Goal: Transaction & Acquisition: Purchase product/service

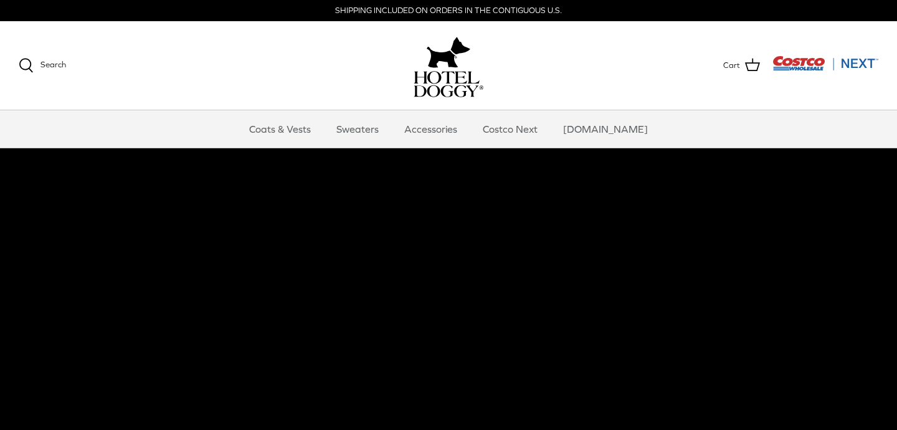
click at [455, 271] on video at bounding box center [448, 366] width 897 height 436
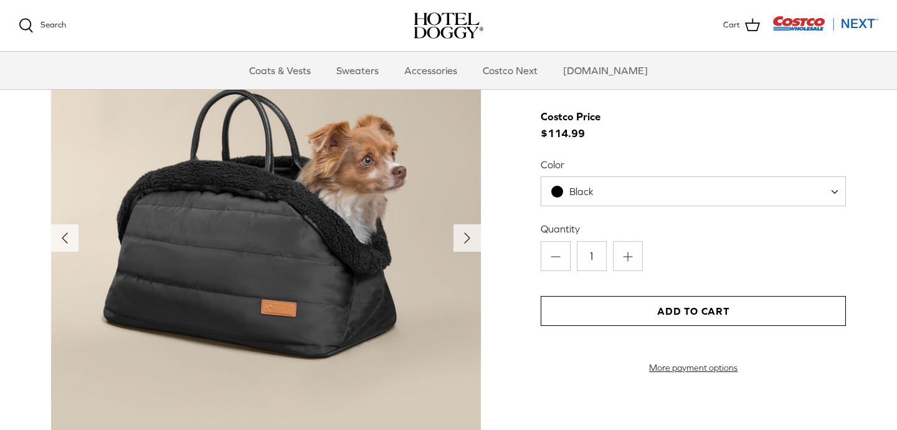
scroll to position [1251, 0]
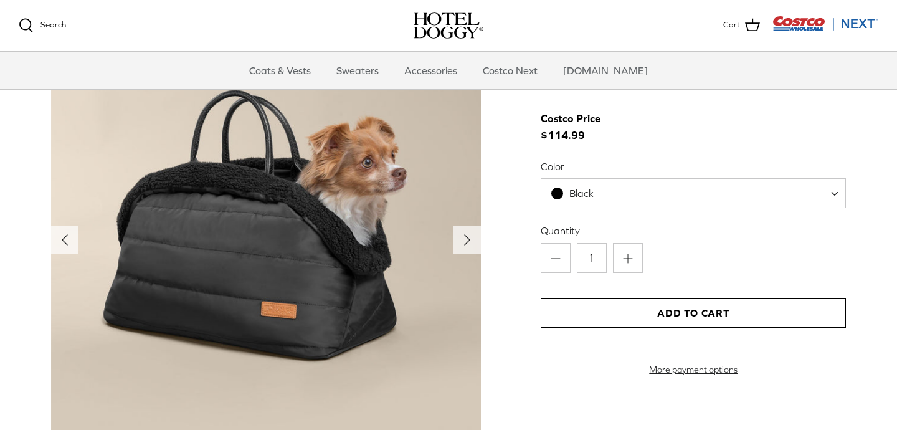
click at [519, 274] on div "Left Right" at bounding box center [448, 279] width 897 height 509
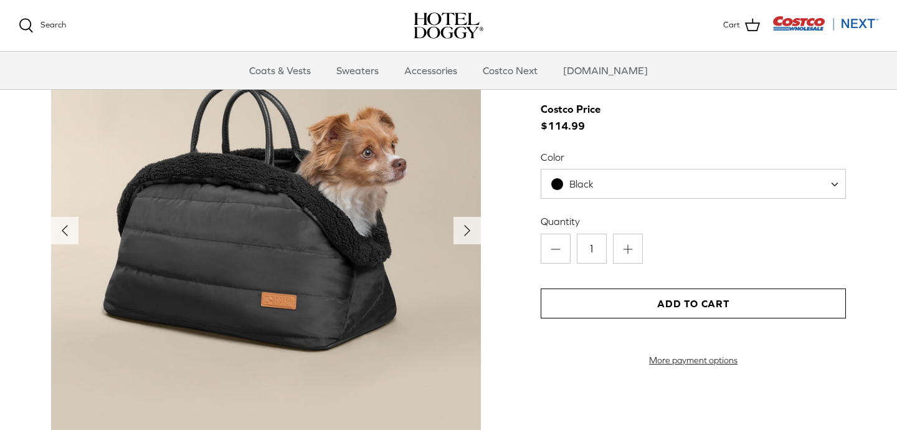
scroll to position [1261, 0]
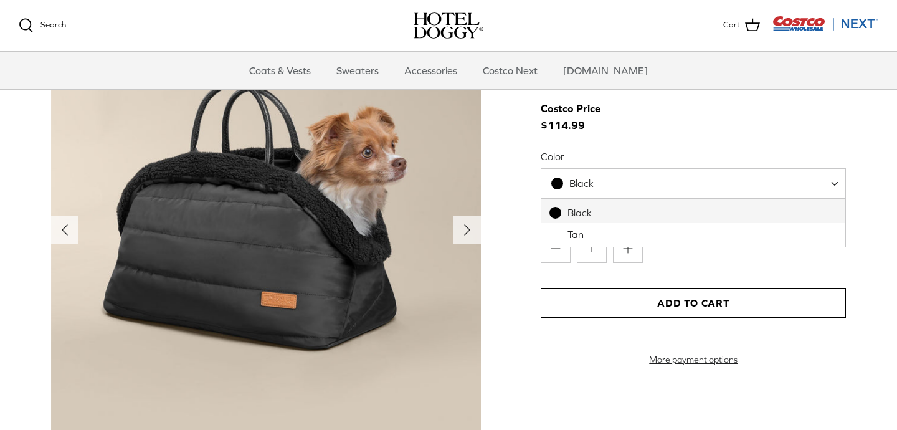
click at [630, 177] on span "Black" at bounding box center [693, 183] width 305 height 30
select select "Tan"
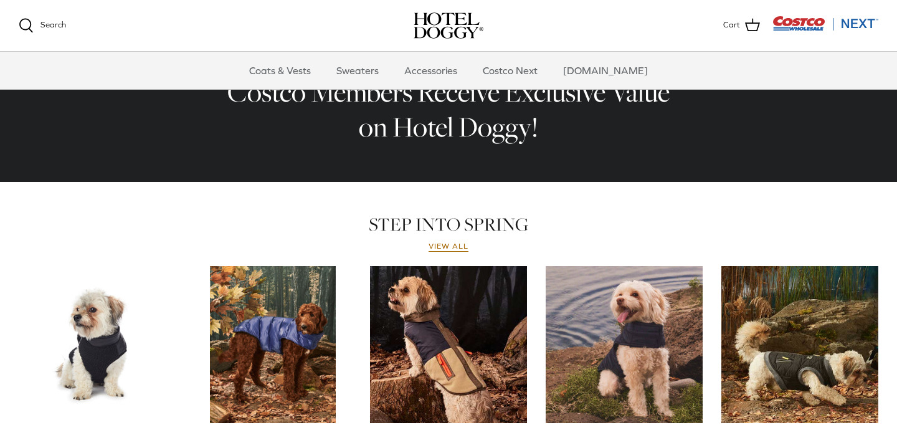
scroll to position [420, 0]
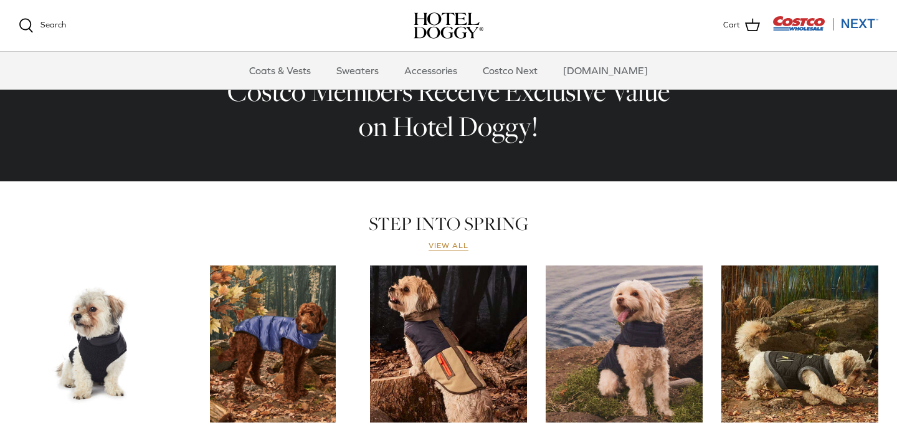
click at [439, 245] on link "View all" at bounding box center [448, 246] width 40 height 10
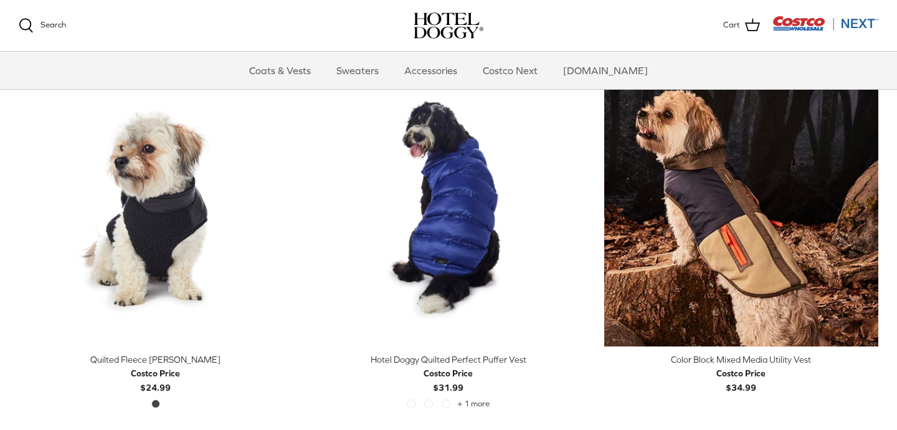
scroll to position [338, 0]
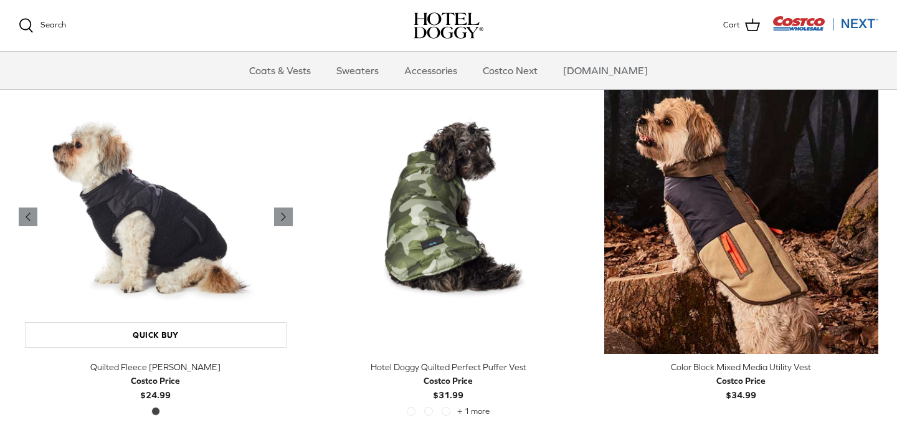
click at [126, 270] on img "Quilted Fleece Melton Vest" at bounding box center [156, 217] width 274 height 274
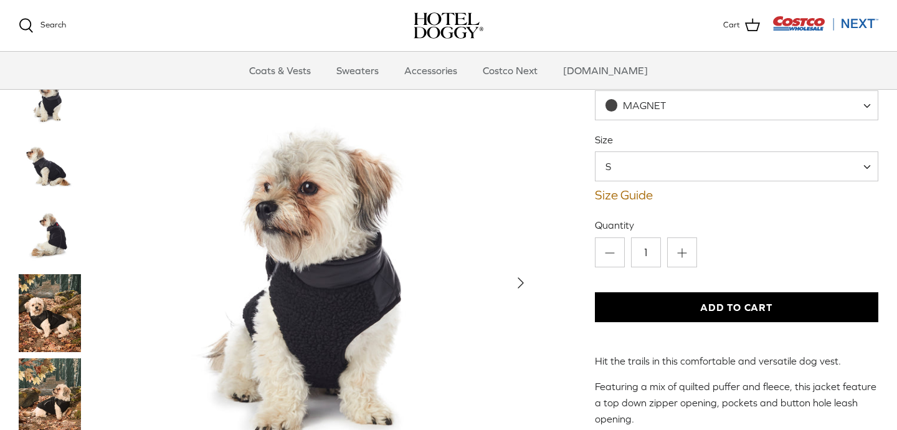
scroll to position [184, 0]
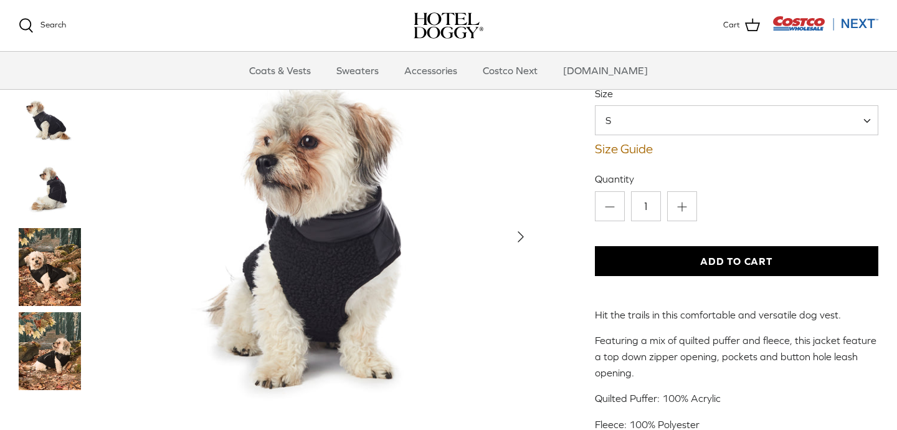
click at [522, 231] on icon "Right" at bounding box center [521, 237] width 20 height 20
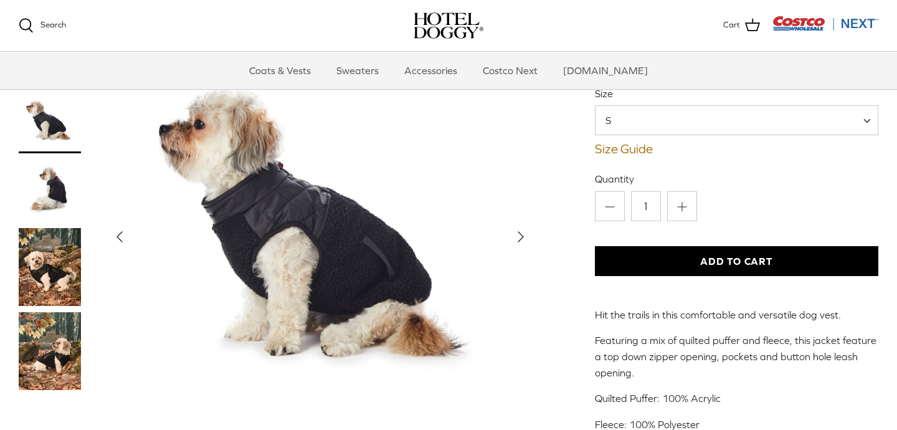
click at [521, 239] on polyline "Next" at bounding box center [520, 237] width 5 height 10
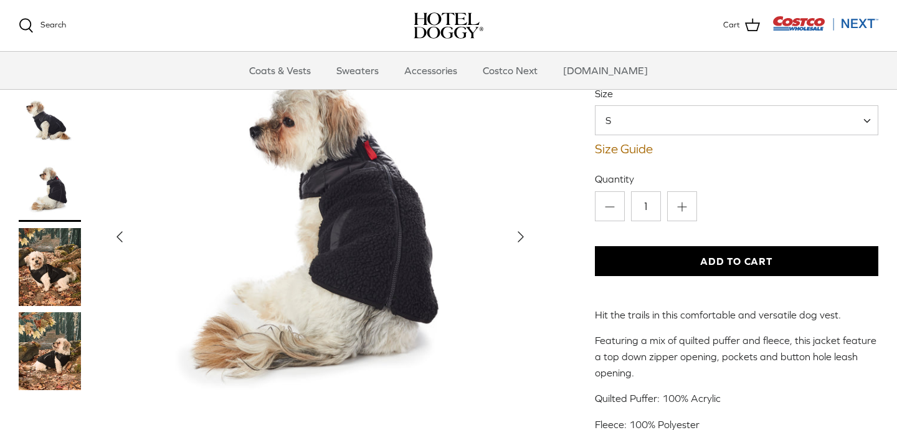
click at [521, 239] on polyline "Next" at bounding box center [520, 237] width 5 height 10
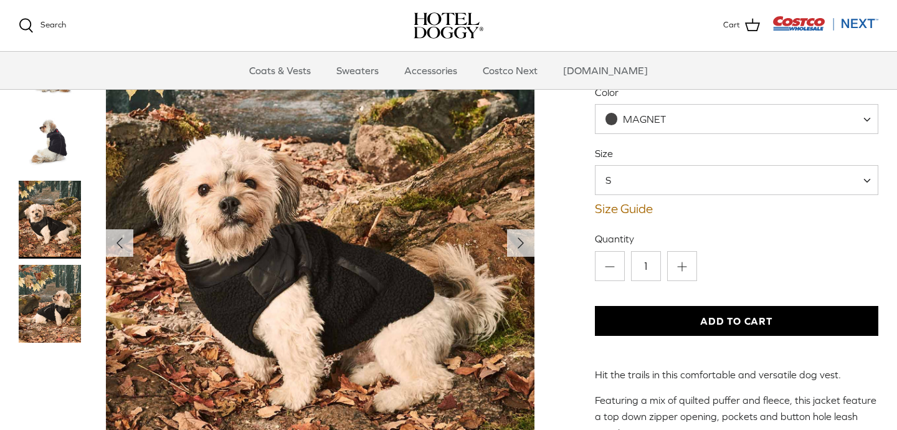
scroll to position [122, 0]
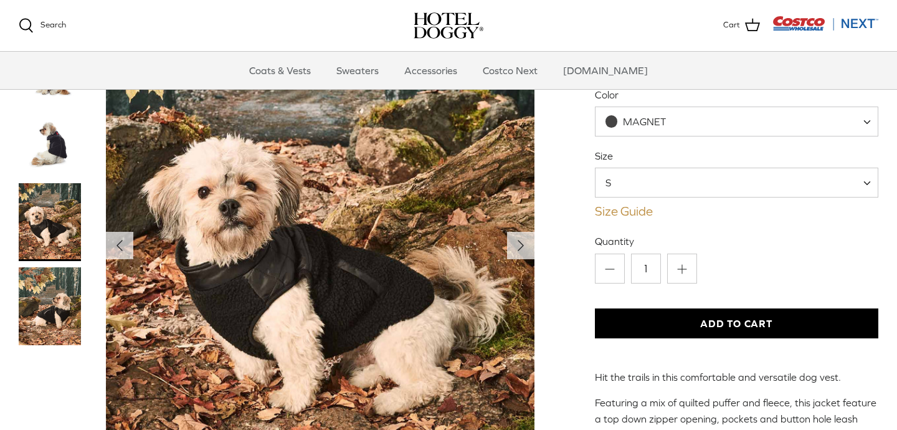
click at [628, 210] on link "Size Guide" at bounding box center [736, 211] width 283 height 15
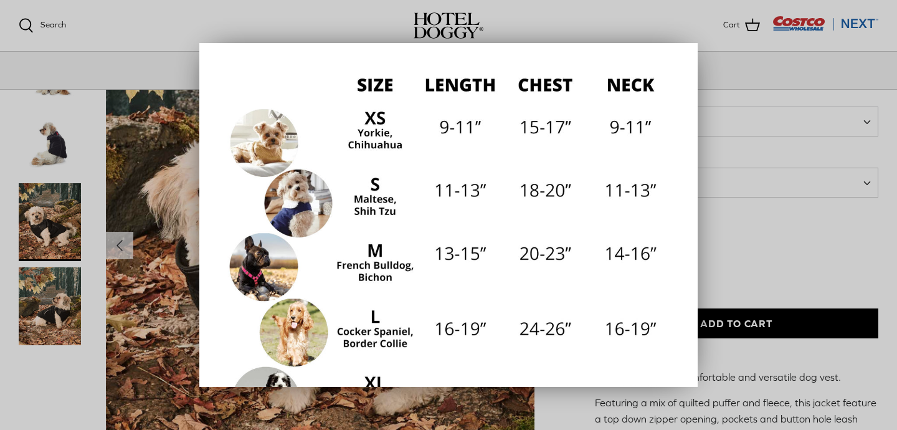
scroll to position [141, 0]
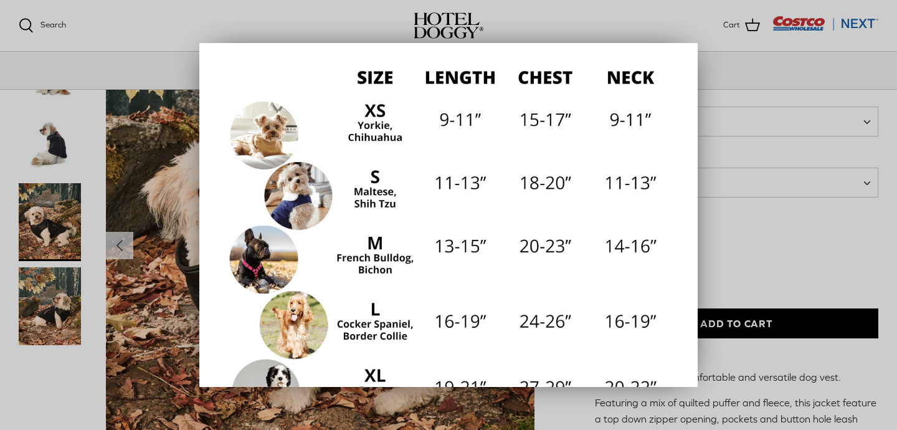
click at [699, 32] on div at bounding box center [448, 215] width 897 height 430
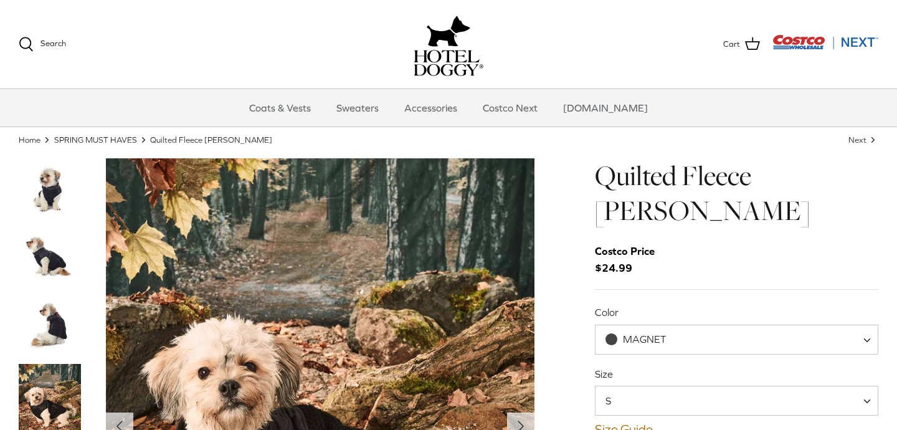
scroll to position [32, 0]
